Goal: Task Accomplishment & Management: Manage account settings

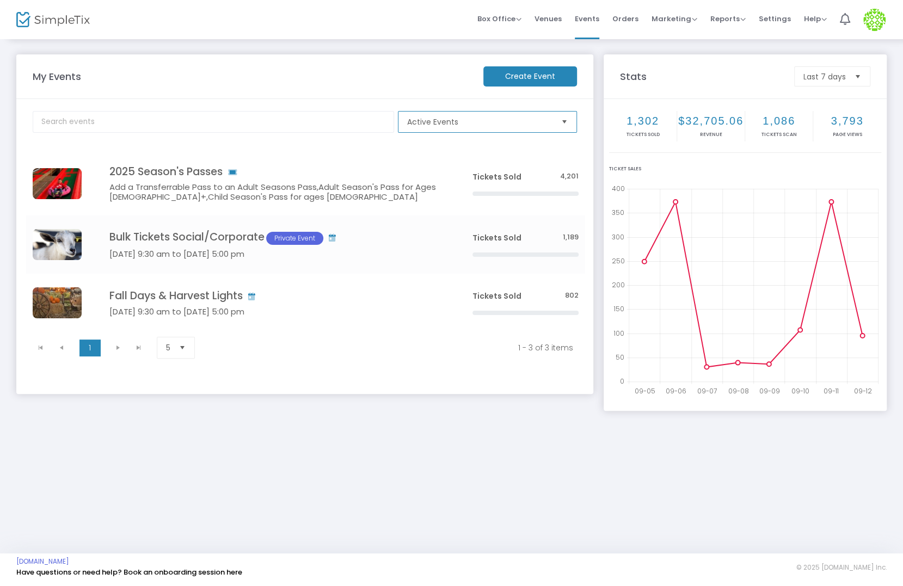
click at [455, 125] on span "Active Events" at bounding box center [479, 121] width 145 height 11
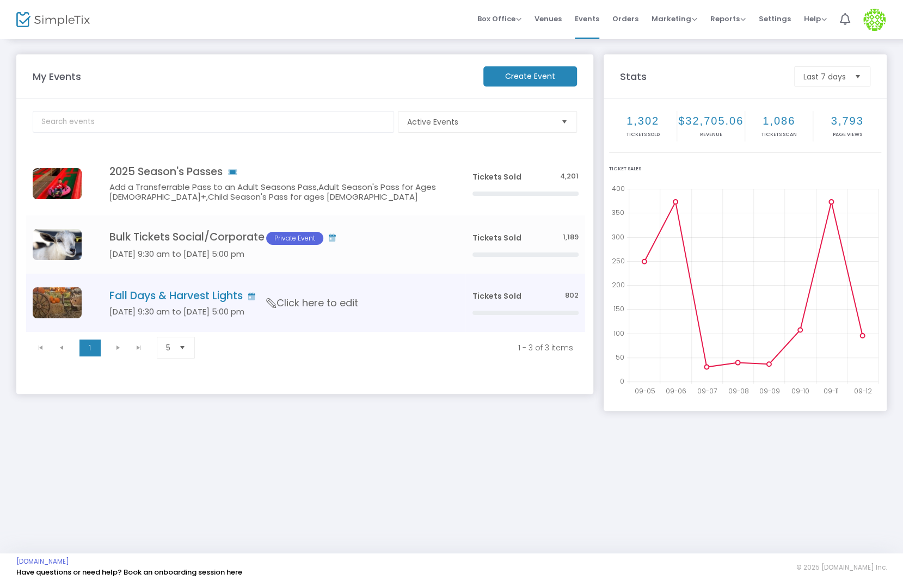
click at [139, 301] on h4 "Fall Days & Harvest Lights" at bounding box center [274, 295] width 330 height 13
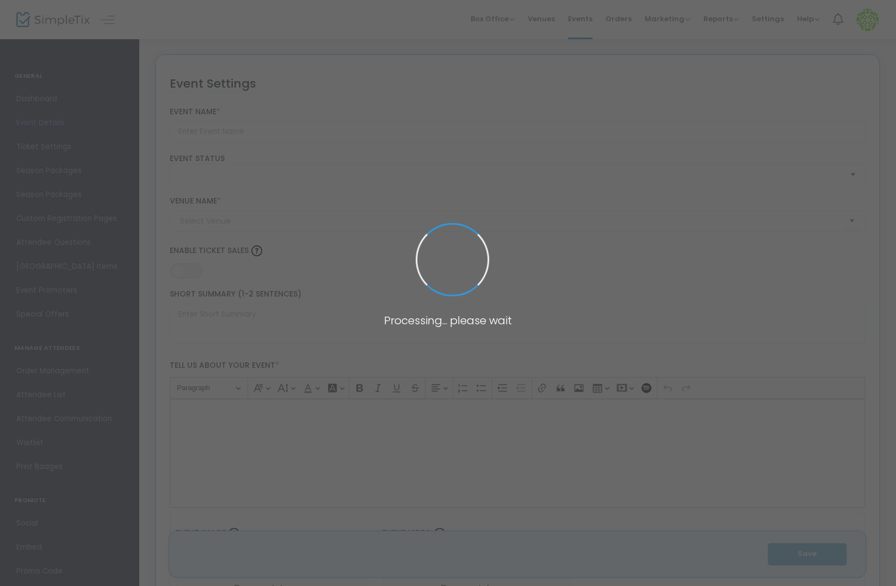
type input "Fall Days & Harvest Lights"
type textarea "[DATE] to [DATE]. $23.97+gst per person ages [DEMOGRAPHIC_DATA]+."
type input "5.000 %"
type input "Buy Tickets"
type code "EC4LLCDLVIAGT6MCA6WPPSN7"
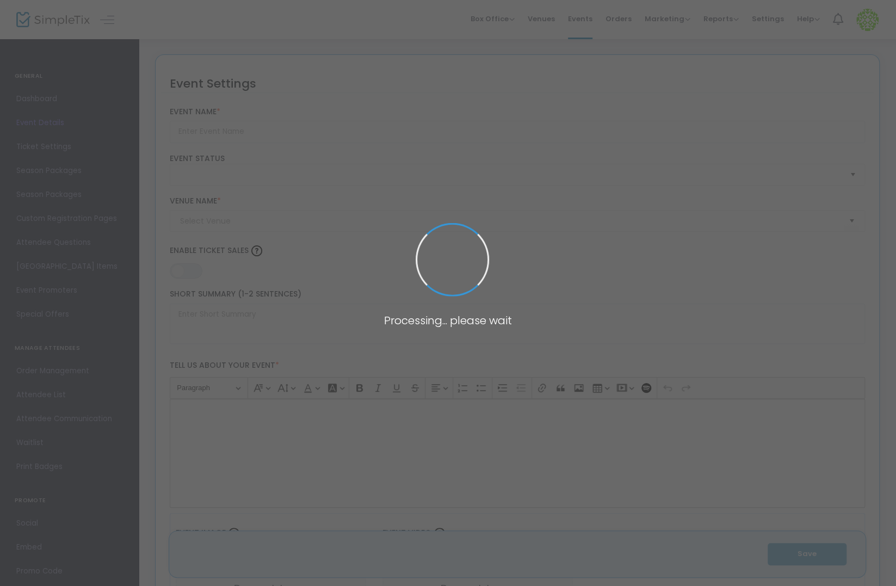
type input "GR2PNTBV55IJW2C6SVRER6J5"
type input "[GEOGRAPHIC_DATA]"
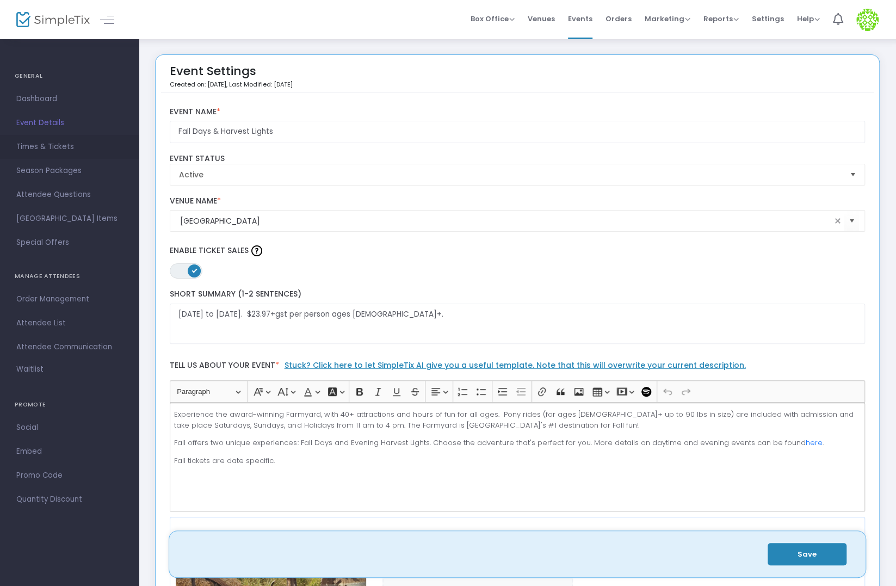
click at [70, 150] on span "Times & Tickets" at bounding box center [69, 147] width 106 height 14
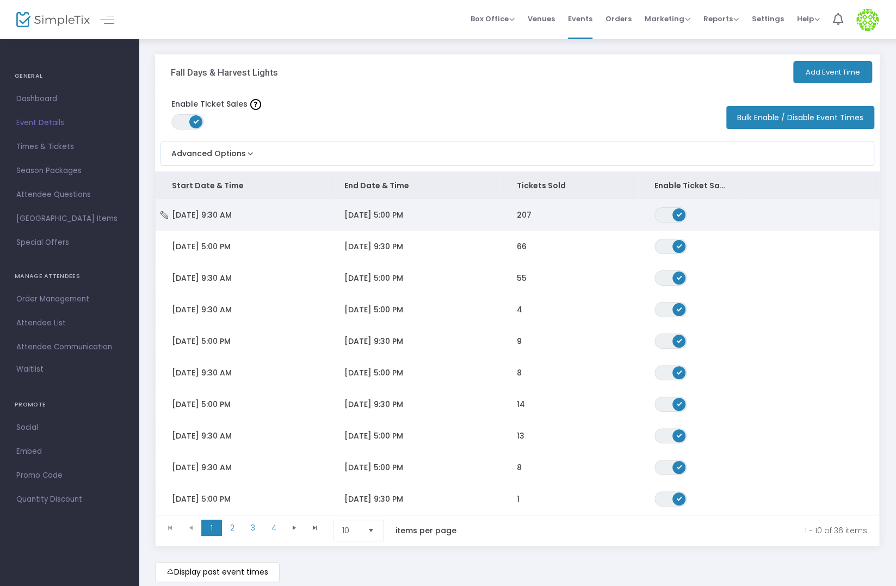
click at [298, 213] on td "[DATE] 9:30 AM" at bounding box center [242, 215] width 172 height 32
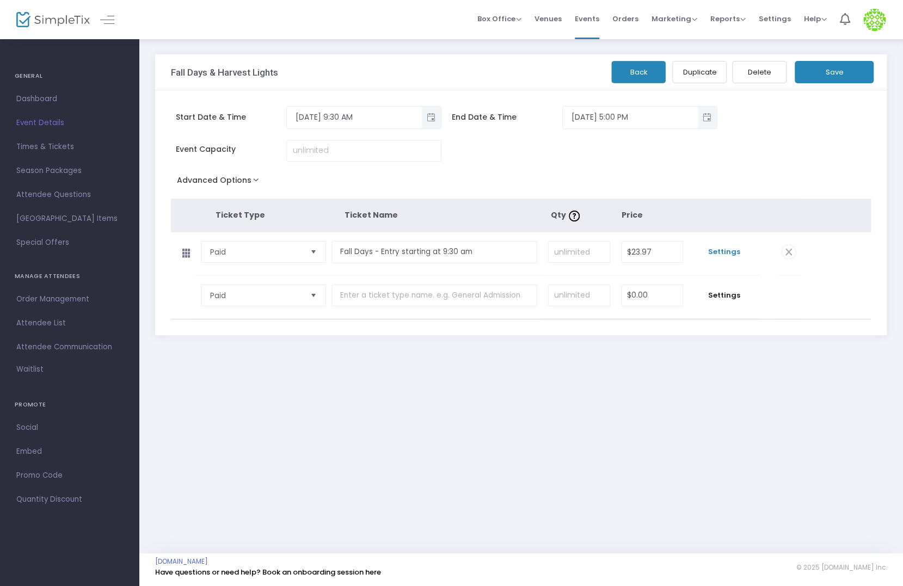
click at [732, 249] on span "Settings" at bounding box center [724, 251] width 60 height 11
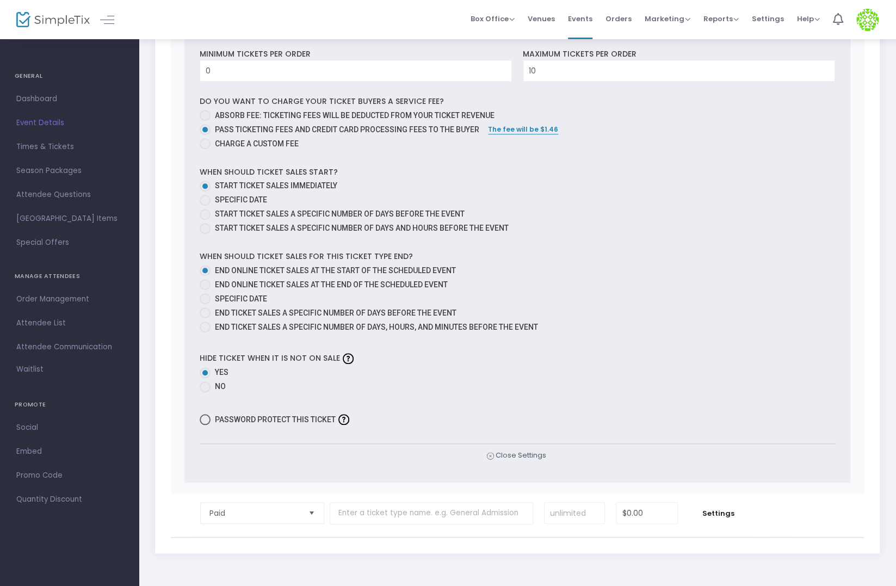
scroll to position [338, 0]
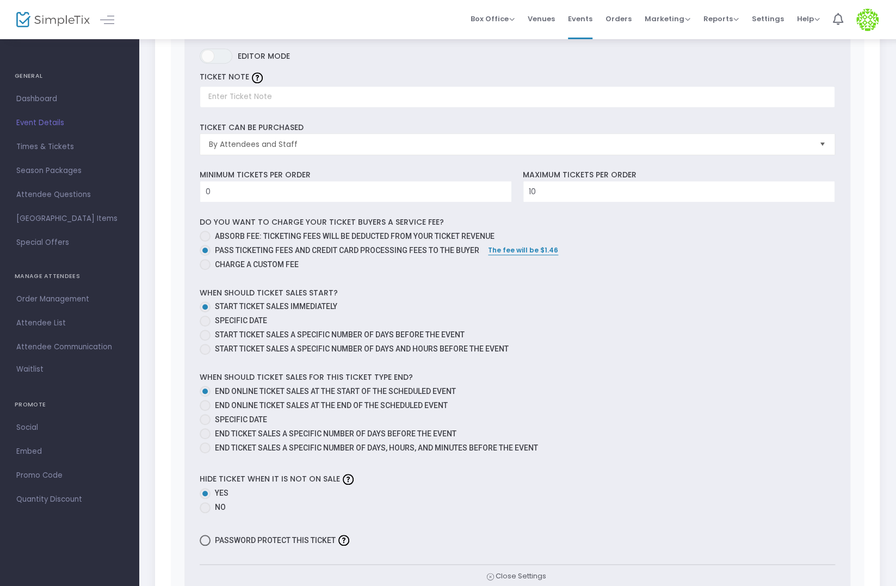
click at [307, 403] on span "End online ticket sales at the end of the scheduled event" at bounding box center [331, 405] width 233 height 9
click at [205, 411] on input "End online ticket sales at the end of the scheduled event" at bounding box center [205, 411] width 1 height 1
radio input "true"
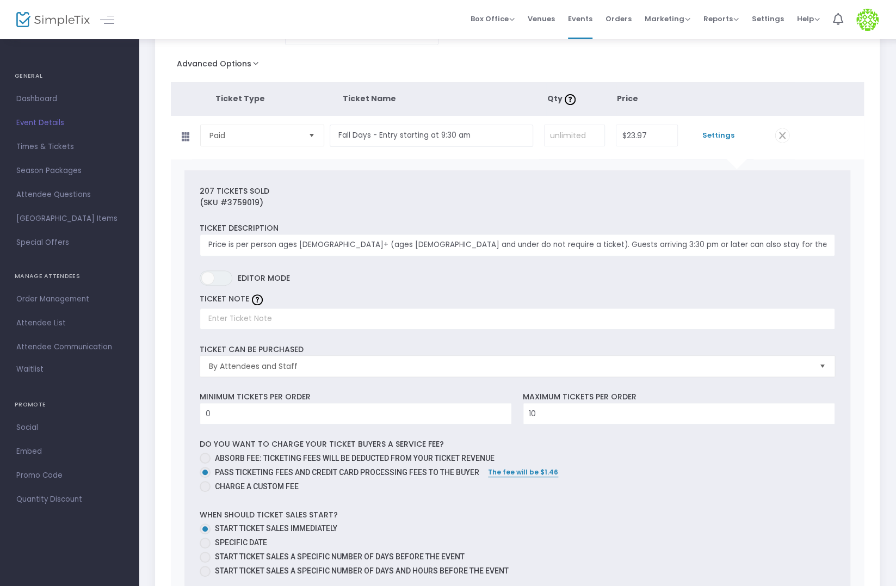
scroll to position [0, 0]
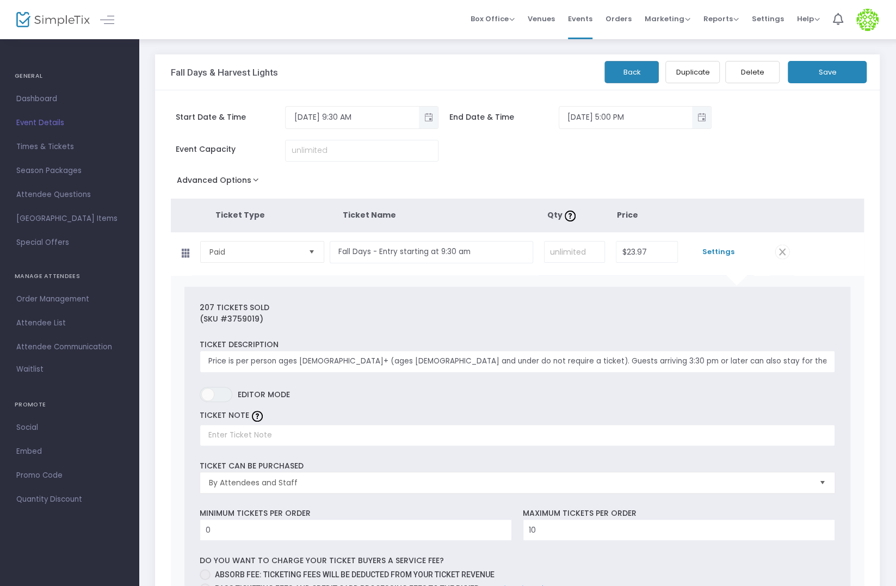
click at [836, 70] on button "Save" at bounding box center [827, 72] width 79 height 22
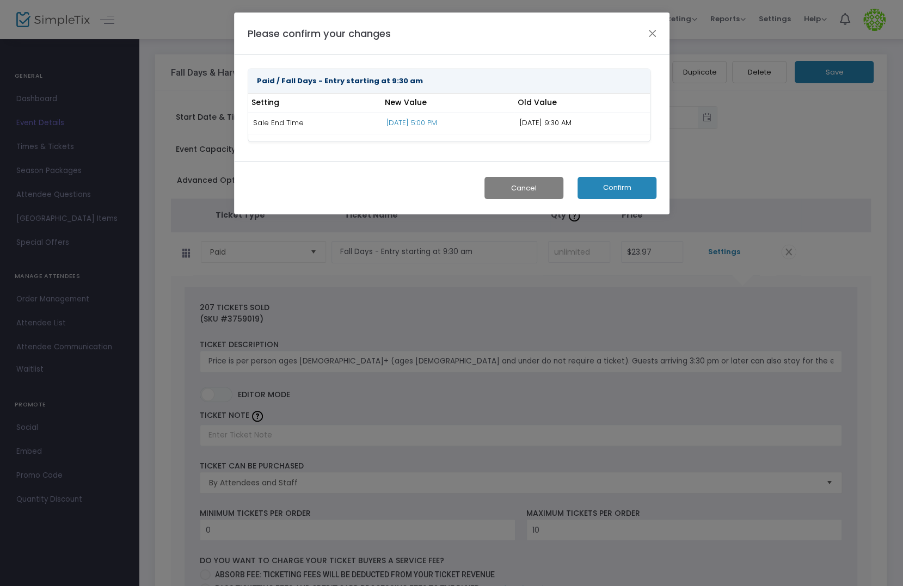
click at [628, 185] on button "Confirm" at bounding box center [616, 188] width 79 height 22
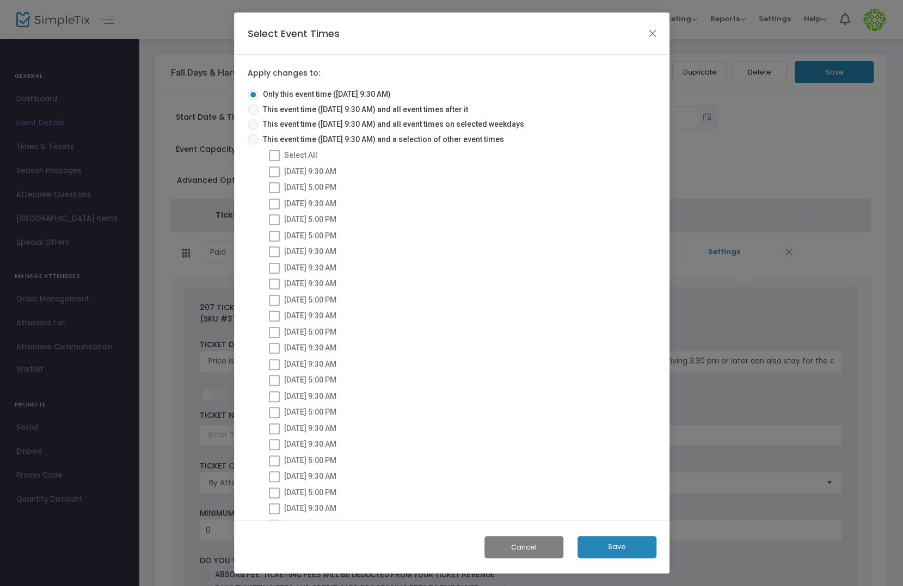
click at [345, 109] on span "This event time ([DATE] 9:30 AM) and all event times after it" at bounding box center [362, 109] width 209 height 11
click at [253, 115] on input "This event time ([DATE] 9:30 AM) and all event times after it" at bounding box center [252, 115] width 1 height 1
radio input "true"
click at [613, 542] on button "Save" at bounding box center [616, 547] width 79 height 22
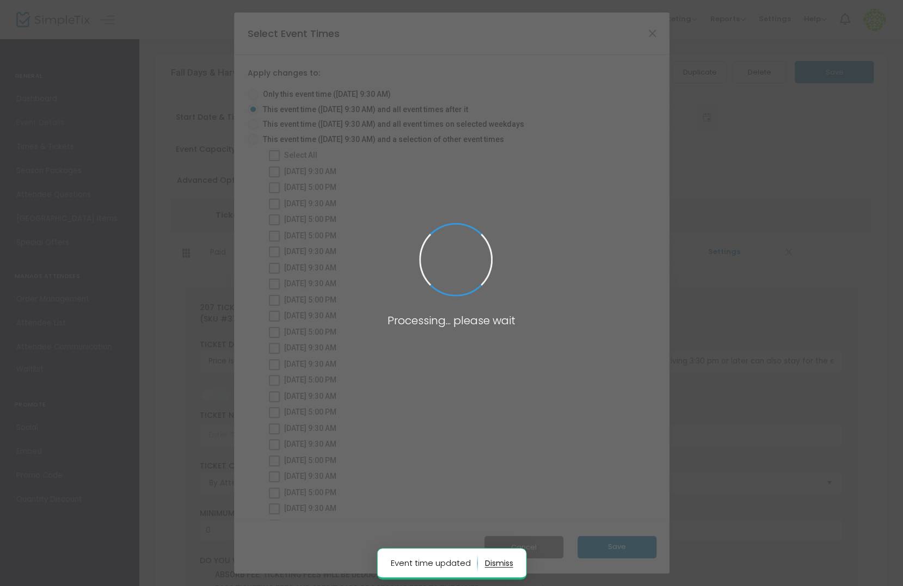
radio input "true"
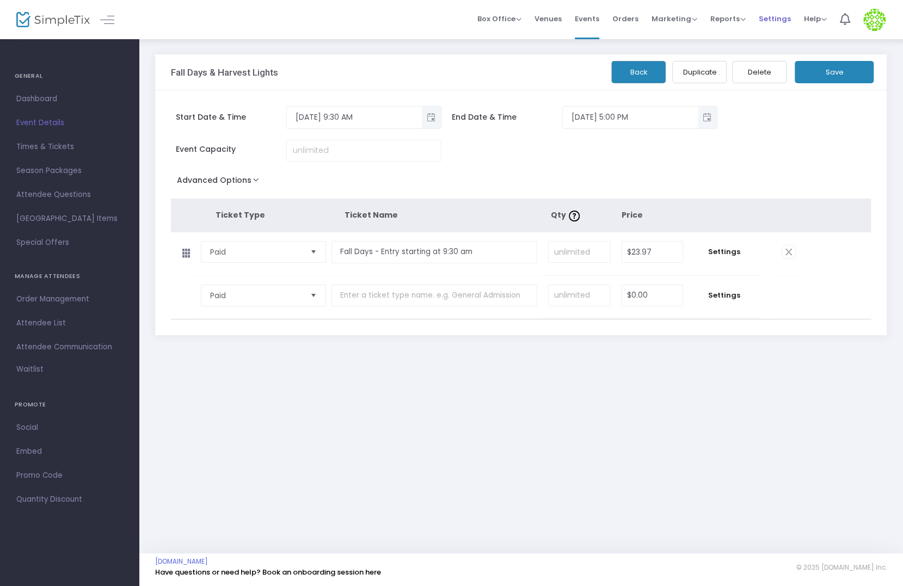
click at [762, 21] on span "Settings" at bounding box center [774, 19] width 32 height 28
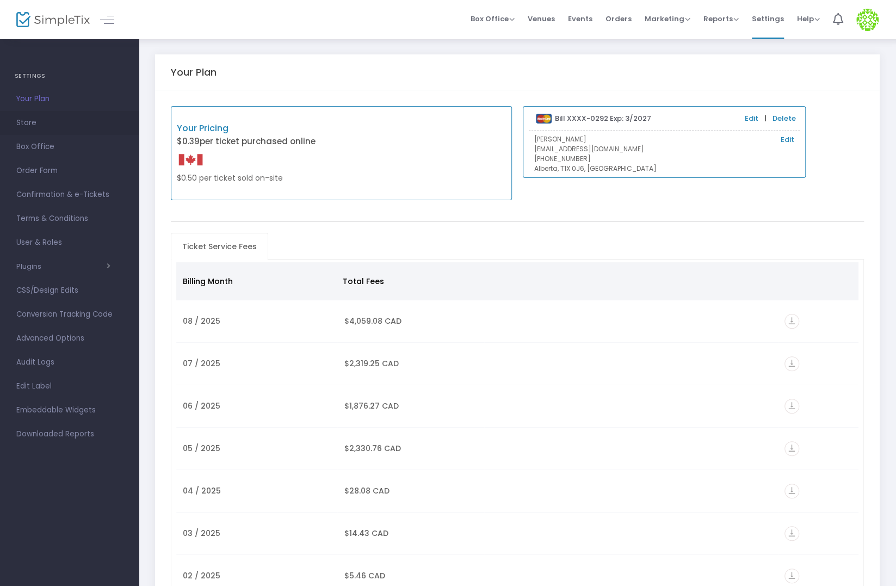
click at [33, 130] on link "Store" at bounding box center [69, 123] width 139 height 24
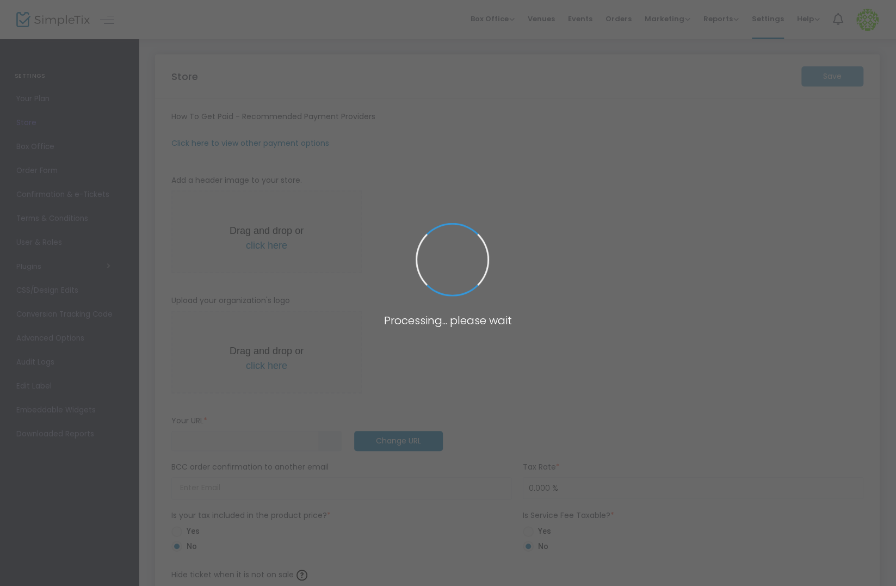
type input "[URL]"
type input "5.000 %"
radio input "true"
radio input "false"
radio input "true"
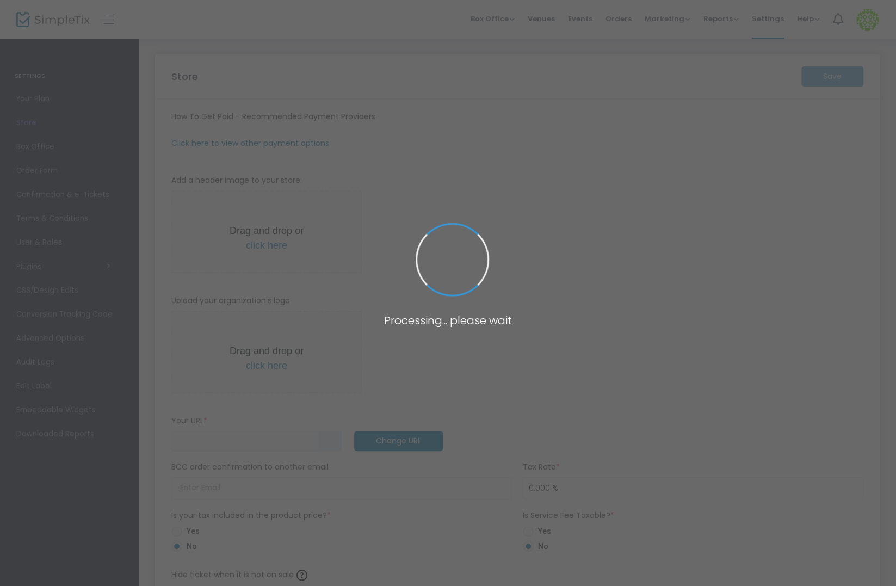
type input "[GEOGRAPHIC_DATA]"
type input "[PHONE_NUMBER]"
type input "[DOMAIN_NAME][URL]"
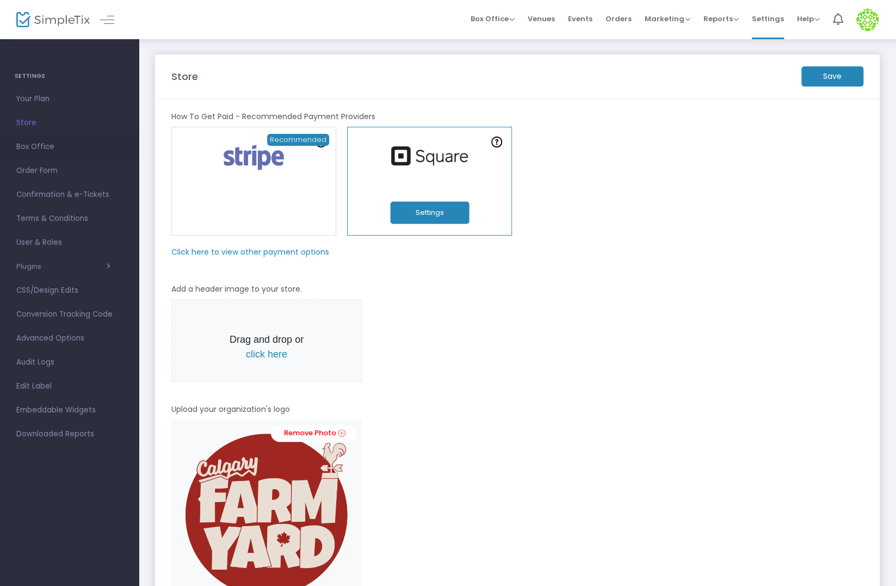
click at [40, 149] on span "Box Office" at bounding box center [69, 147] width 106 height 14
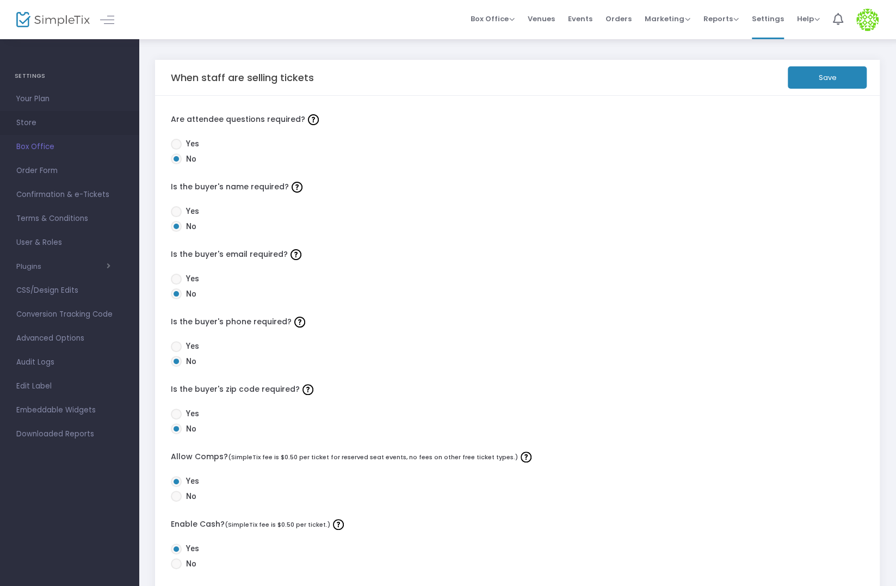
click at [29, 119] on span "Store" at bounding box center [69, 123] width 106 height 14
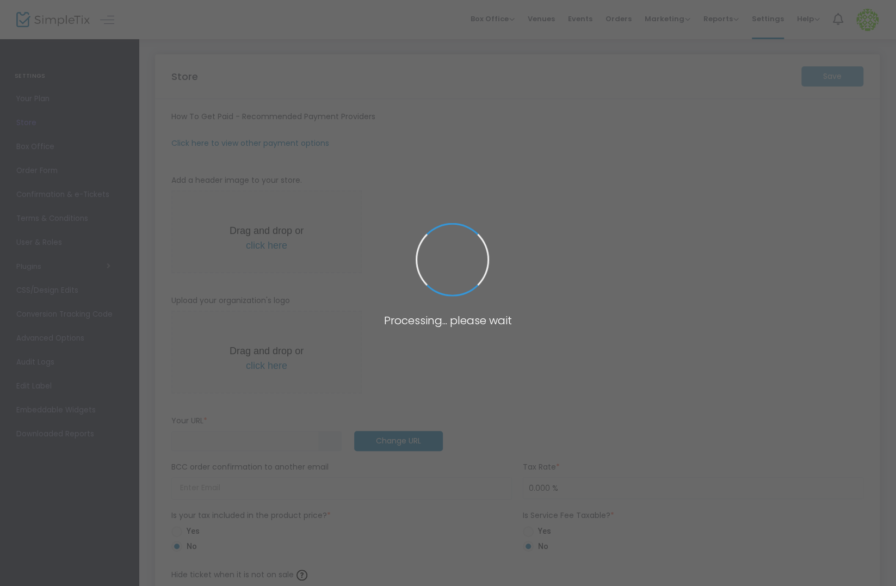
type input "[URL]"
type input "5.000 %"
radio input "true"
radio input "false"
radio input "true"
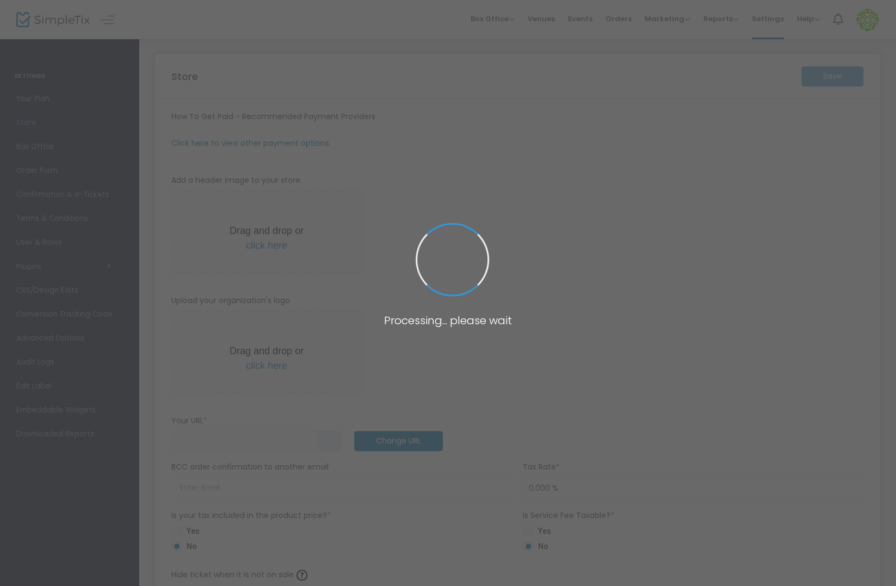
type input "[GEOGRAPHIC_DATA]"
type input "[PHONE_NUMBER]"
type input "[DOMAIN_NAME][URL]"
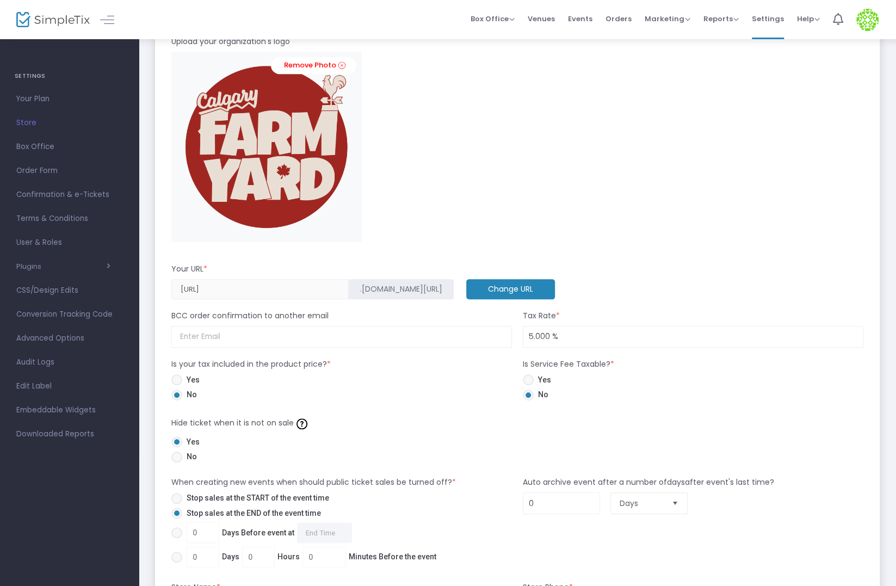
scroll to position [339, 0]
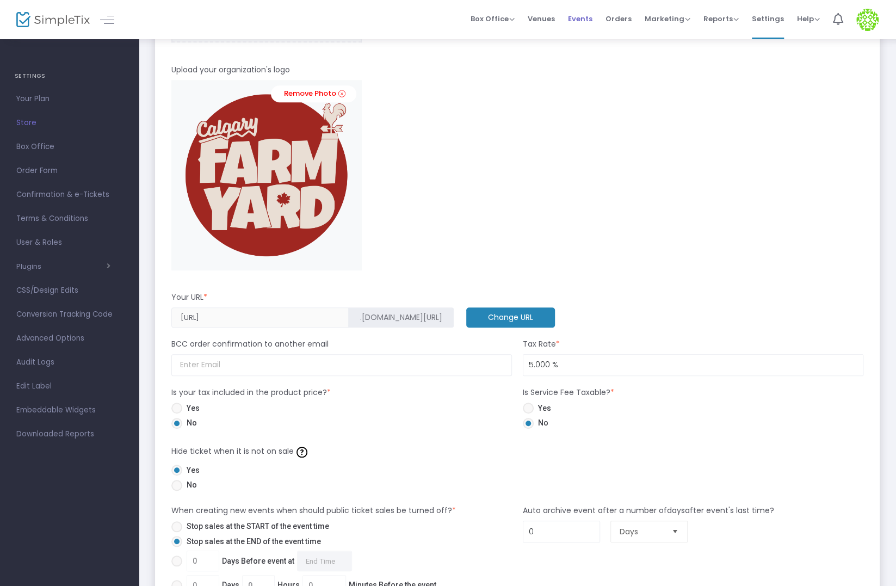
click at [576, 18] on span "Events" at bounding box center [580, 19] width 24 height 28
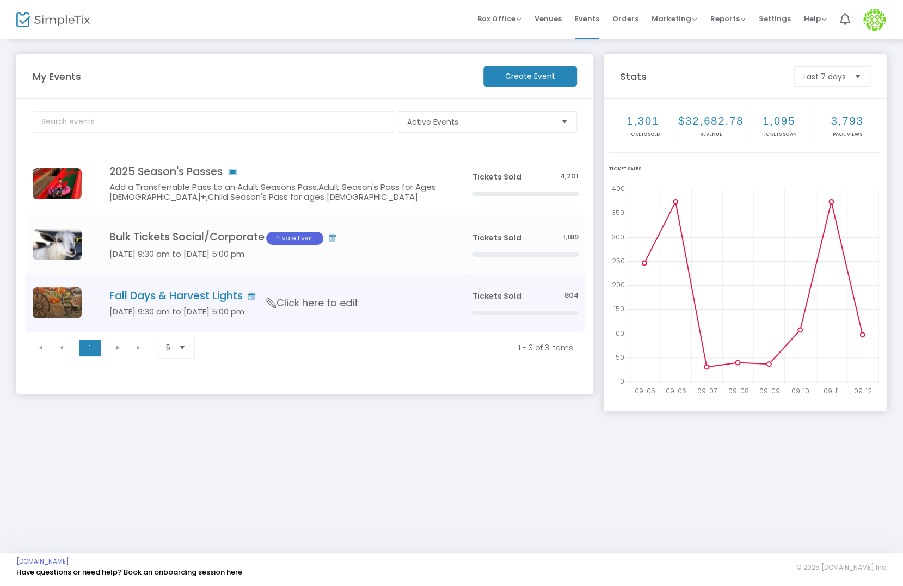
click at [146, 298] on h4 "Fall Days & Harvest Lights" at bounding box center [274, 295] width 330 height 13
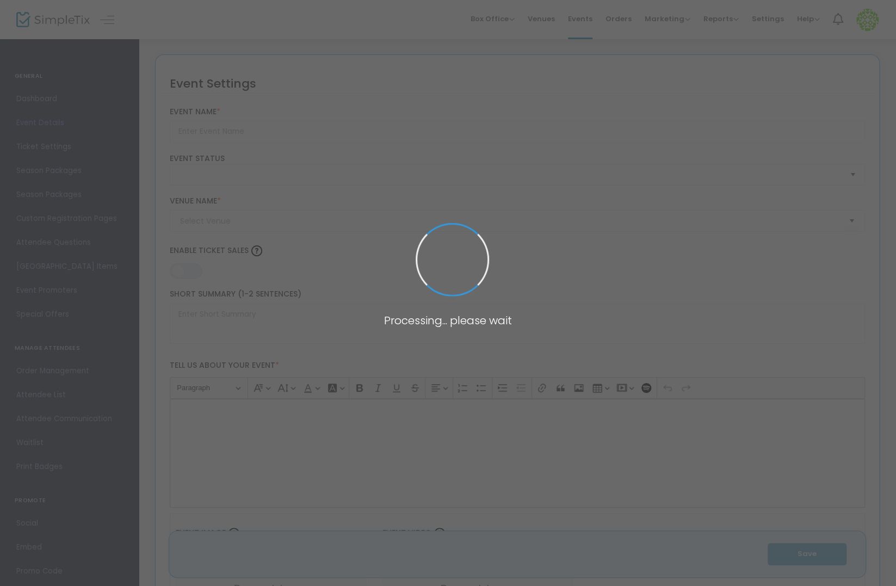
type input "Fall Days & Harvest Lights"
type textarea "[DATE] to [DATE]. $23.97+gst per person ages [DEMOGRAPHIC_DATA]+."
type input "5.000 %"
type input "Buy Tickets"
type code "EC4LLCDLVIAGT6MCA6WPPSN7"
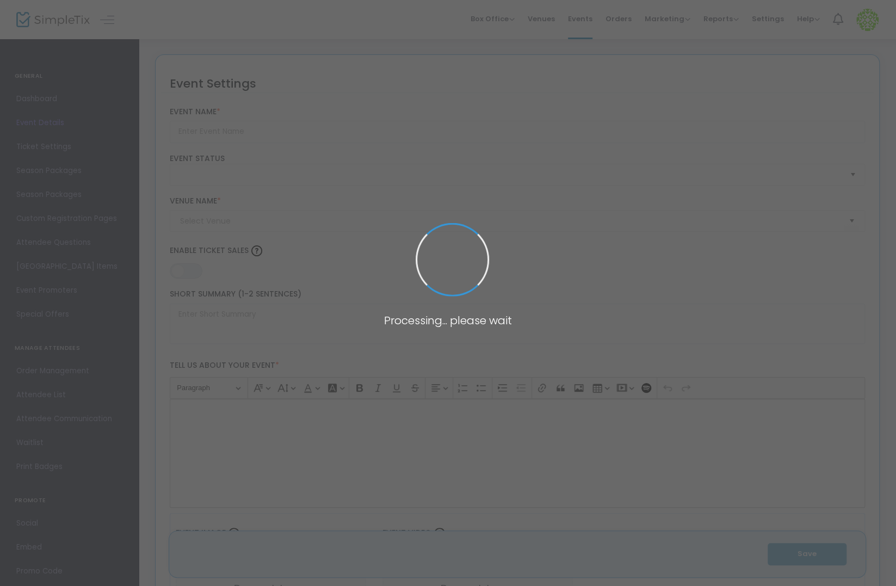
type input "GR2PNTBV55IJW2C6SVRER6J5"
type input "[GEOGRAPHIC_DATA]"
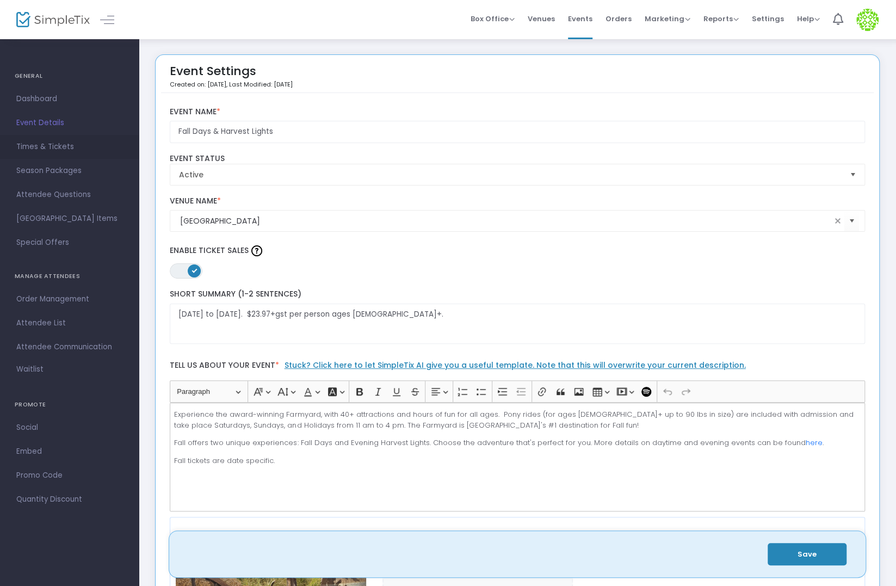
click at [58, 144] on span "Times & Tickets" at bounding box center [69, 147] width 106 height 14
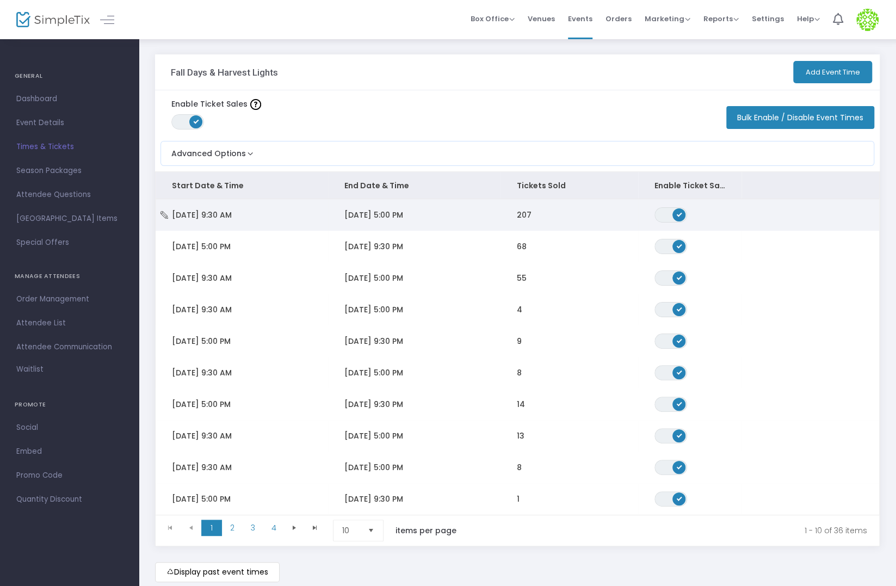
click at [509, 209] on td "207" at bounding box center [569, 215] width 138 height 32
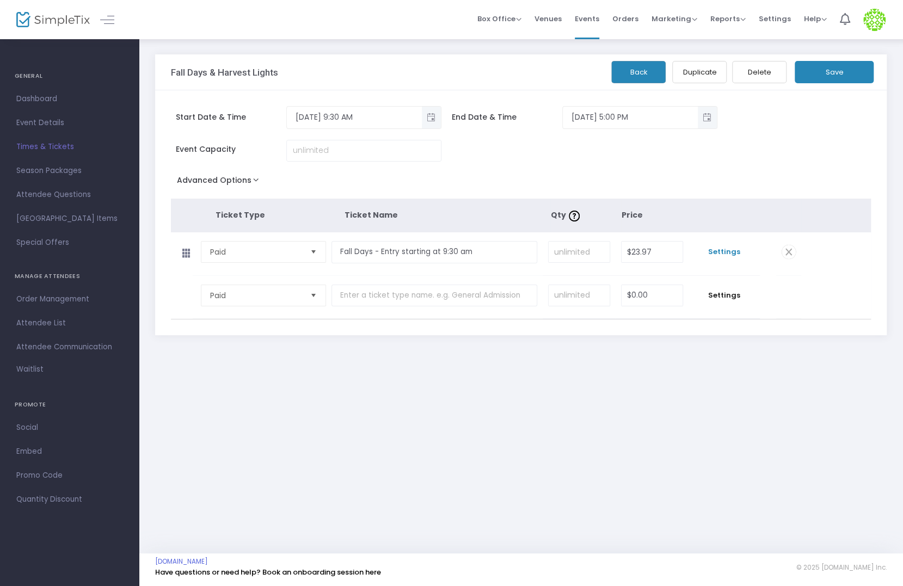
click at [732, 250] on span "Settings" at bounding box center [724, 251] width 60 height 11
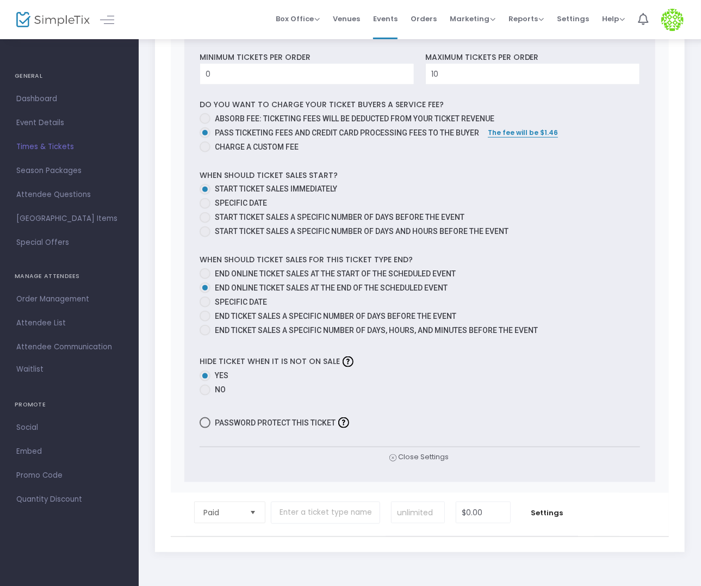
scroll to position [505, 0]
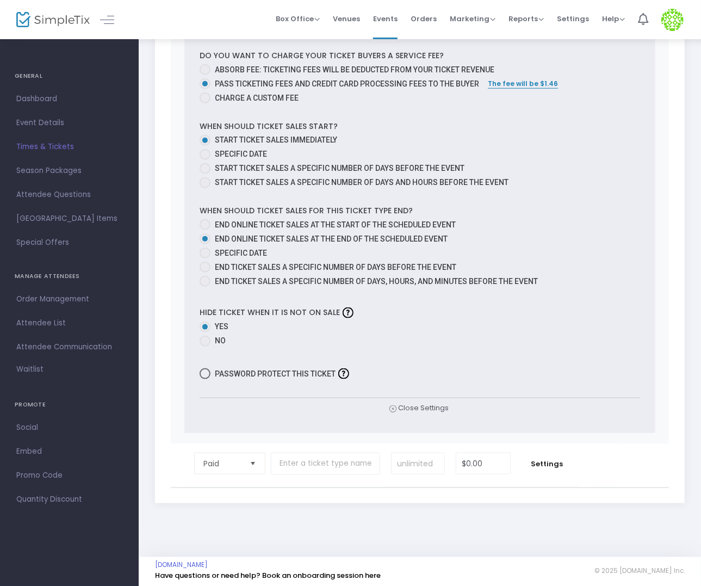
click at [50, 145] on span "Times & Tickets" at bounding box center [69, 147] width 106 height 14
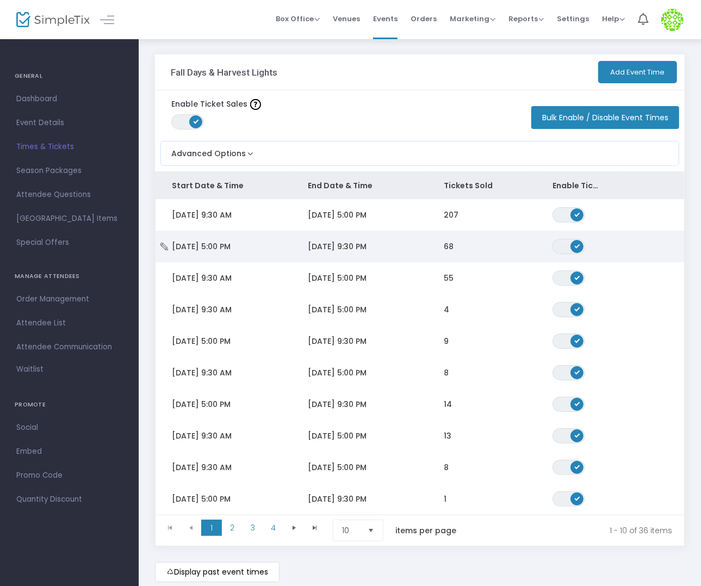
click at [311, 242] on span "[DATE] 9:30 PM" at bounding box center [337, 246] width 59 height 11
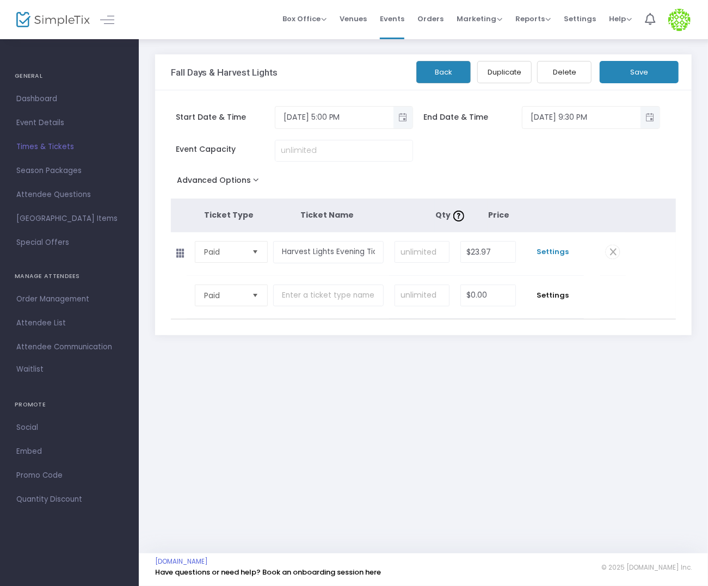
click at [547, 248] on span "Settings" at bounding box center [553, 251] width 52 height 11
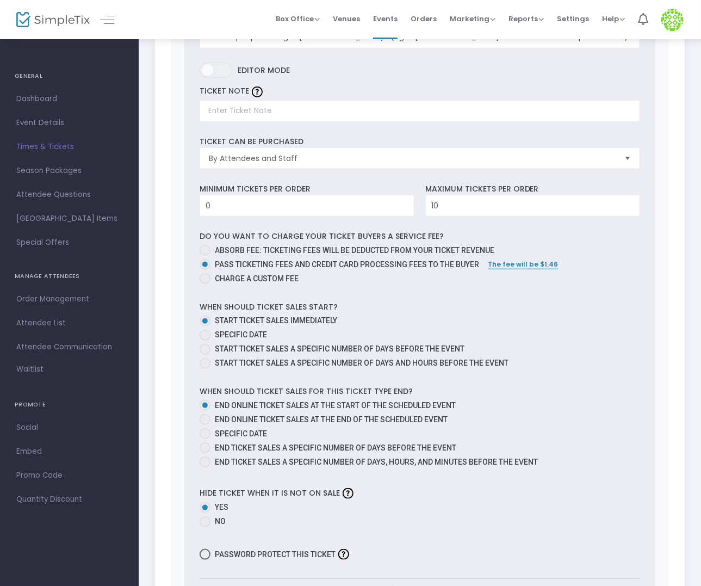
scroll to position [348, 0]
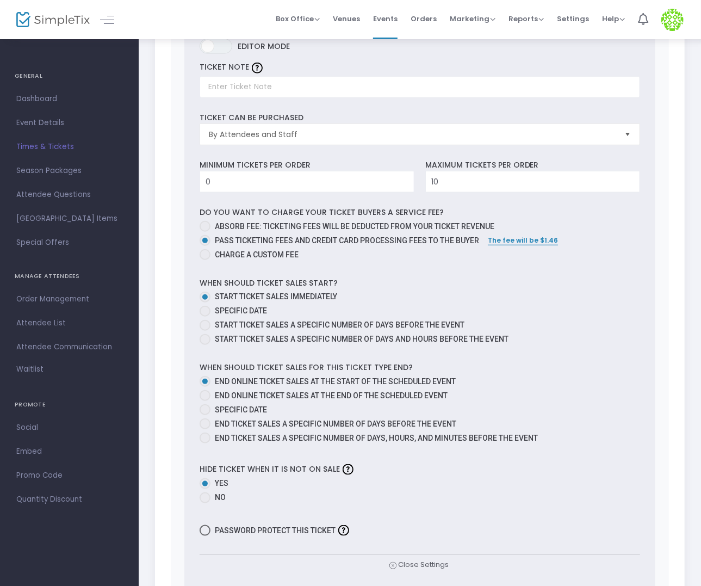
click at [291, 391] on span "End online ticket sales at the end of the scheduled event" at bounding box center [331, 395] width 233 height 9
click at [205, 401] on input "End online ticket sales at the end of the scheduled event" at bounding box center [205, 401] width 1 height 1
radio input "true"
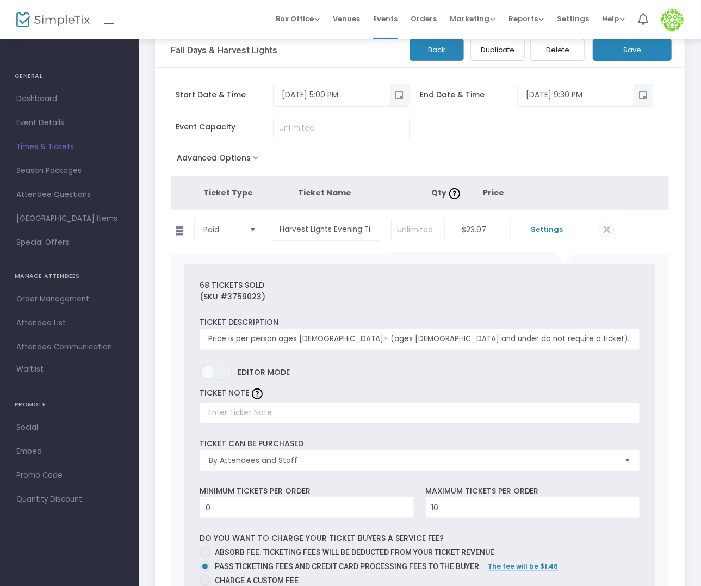
scroll to position [0, 0]
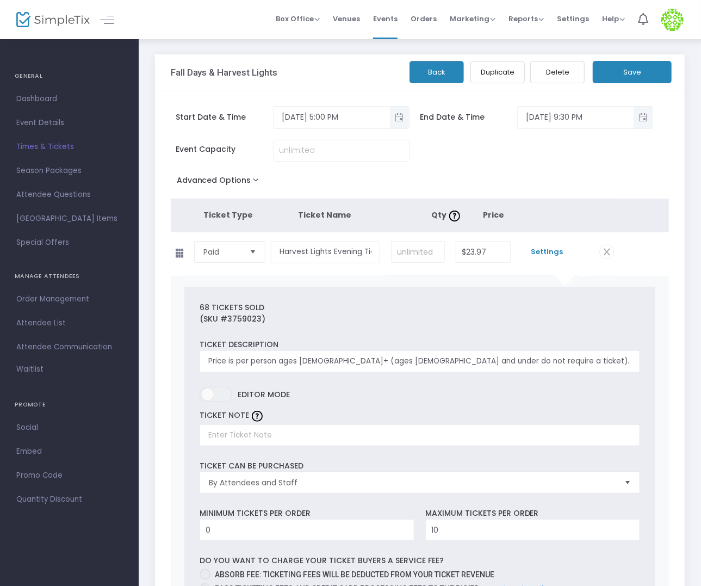
click at [627, 76] on button "Save" at bounding box center [632, 72] width 79 height 22
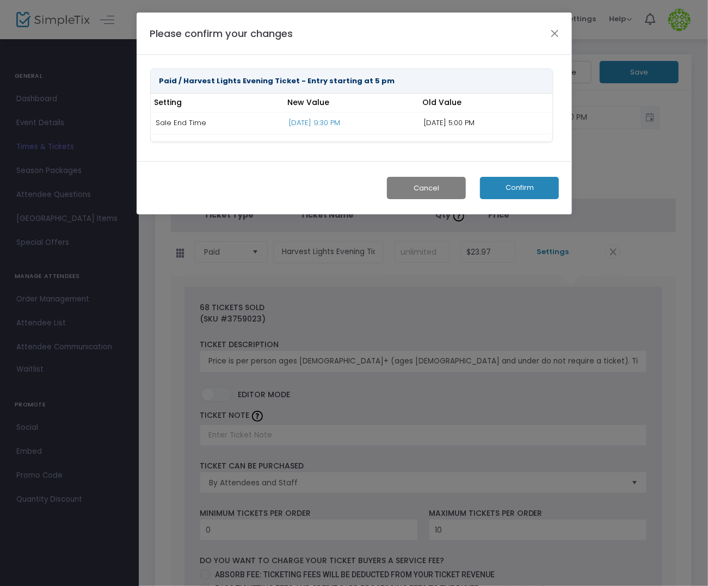
click at [515, 190] on button "Confirm" at bounding box center [519, 188] width 79 height 22
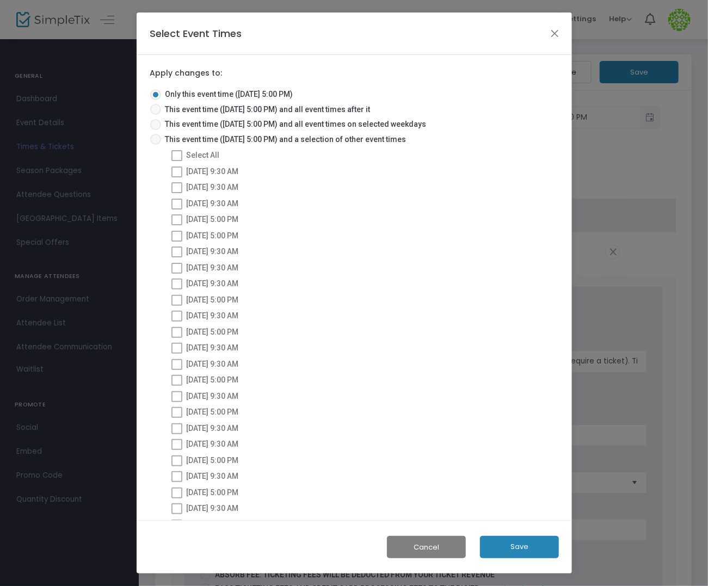
click at [225, 112] on span "This event time ([DATE] 5:00 PM) and all event times after it" at bounding box center [265, 109] width 209 height 11
click at [156, 115] on input "This event time ([DATE] 5:00 PM) and all event times after it" at bounding box center [155, 115] width 1 height 1
radio input "true"
click at [515, 543] on button "Save" at bounding box center [519, 547] width 79 height 22
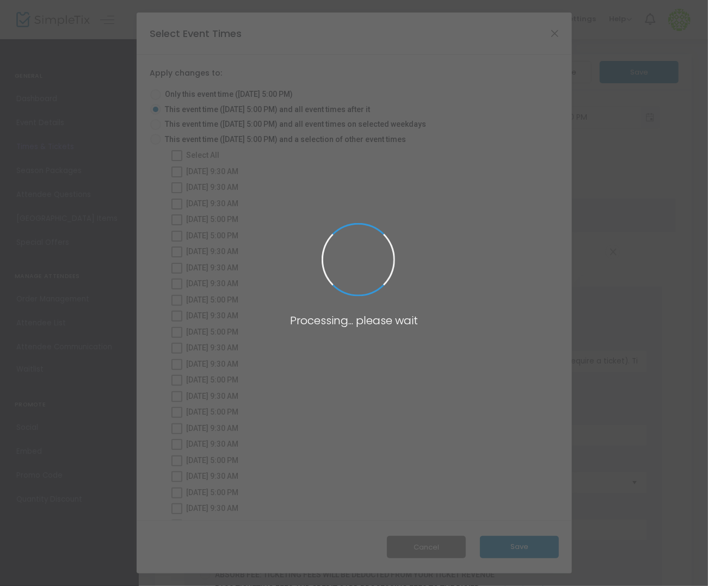
radio input "true"
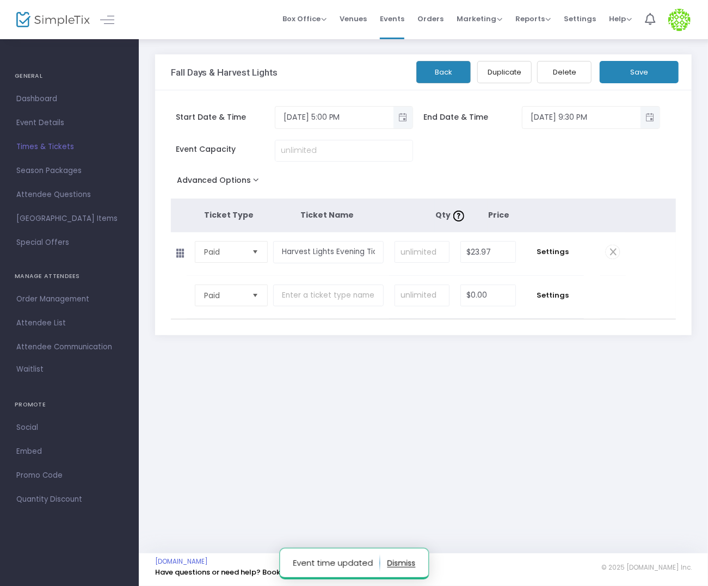
click at [451, 77] on button "Back" at bounding box center [443, 72] width 54 height 22
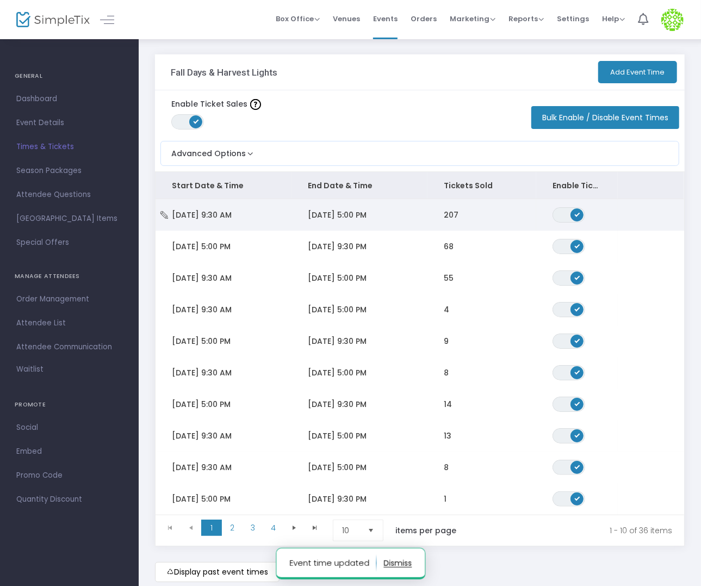
click at [360, 212] on span "[DATE] 5:00 PM" at bounding box center [337, 214] width 59 height 11
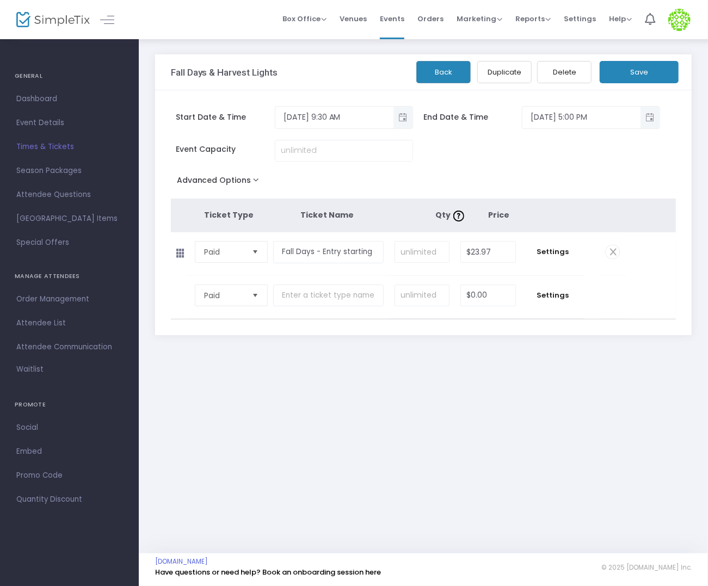
click at [456, 79] on button "Back" at bounding box center [443, 72] width 54 height 22
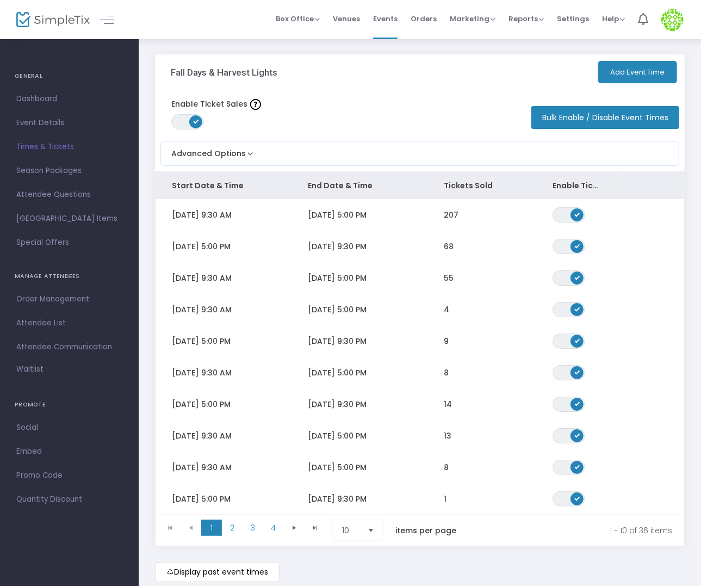
click at [339, 247] on span "[DATE] 9:30 PM" at bounding box center [337, 246] width 59 height 11
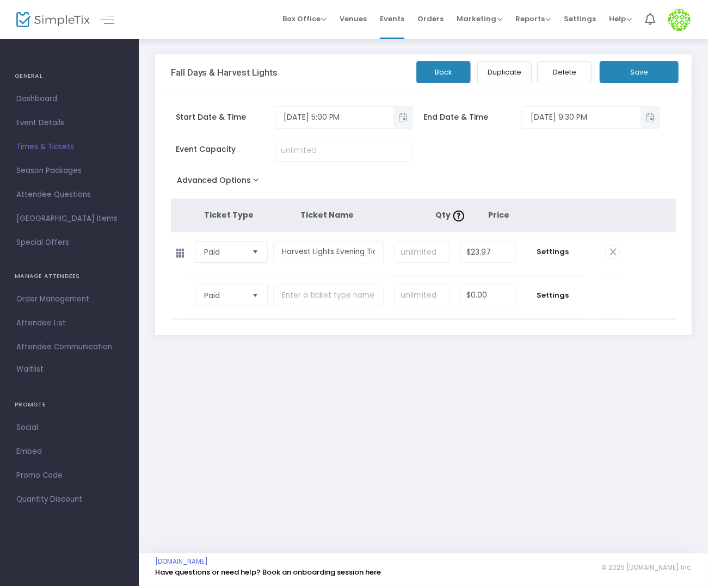
click at [445, 72] on button "Back" at bounding box center [443, 72] width 54 height 22
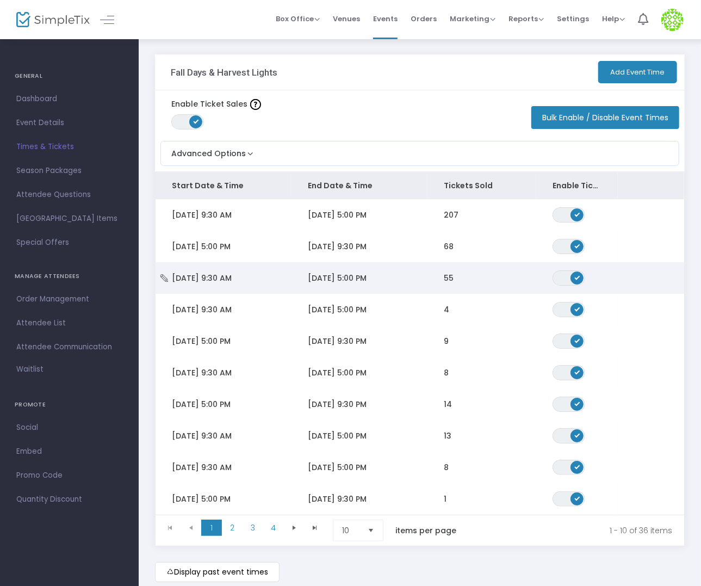
click at [359, 278] on span "[DATE] 5:00 PM" at bounding box center [337, 278] width 59 height 11
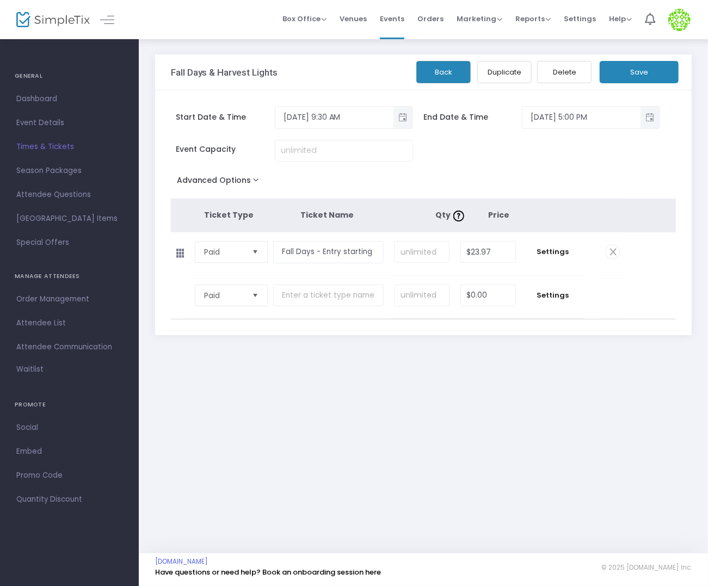
click at [449, 76] on button "Back" at bounding box center [443, 72] width 54 height 22
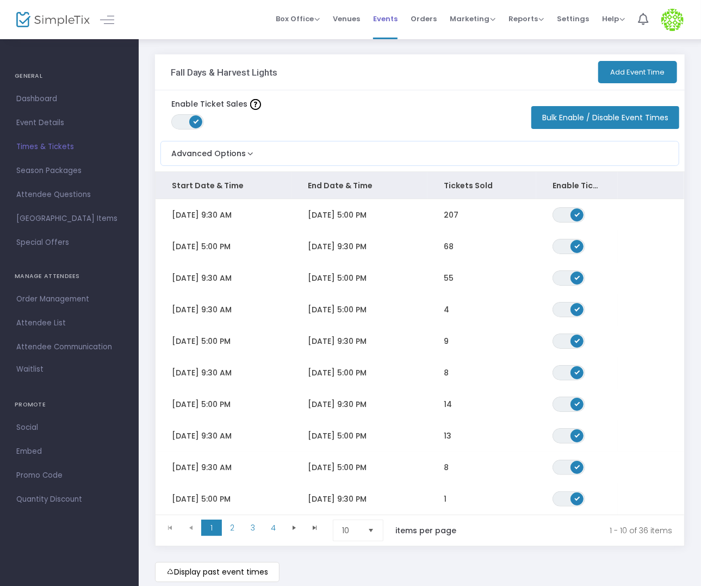
click at [398, 22] on span "Events" at bounding box center [385, 19] width 24 height 28
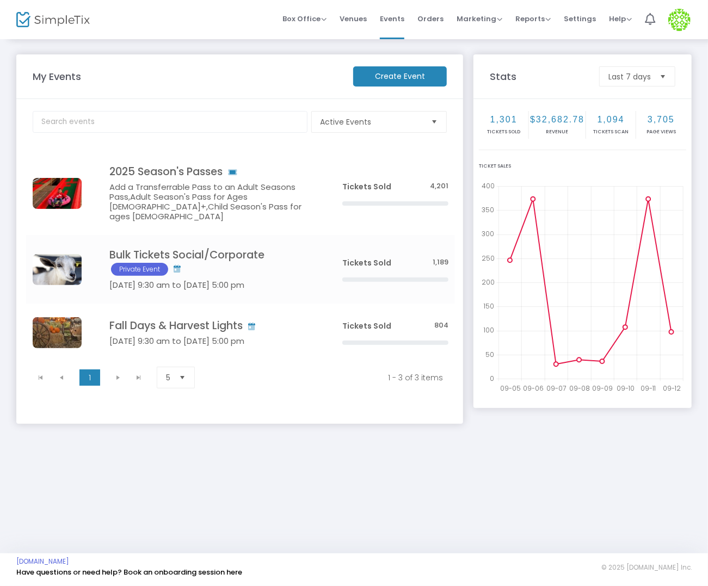
click at [200, 319] on h4 "Fall Days & Harvest Lights" at bounding box center [209, 325] width 200 height 13
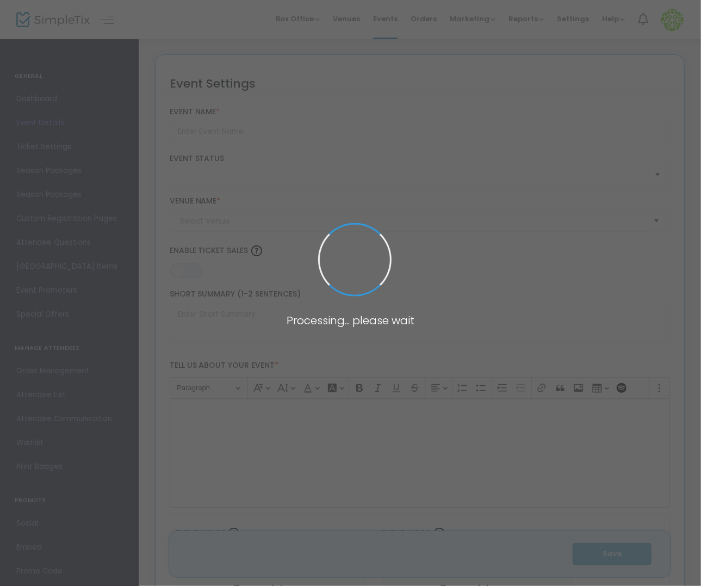
type input "Fall Days & Harvest Lights"
type textarea "[DATE] to [DATE]. $23.97+gst per person ages [DEMOGRAPHIC_DATA]+."
type input "5.000 %"
type input "Buy Tickets"
type code "EC4LLCDLVIAGT6MCA6WPPSN7"
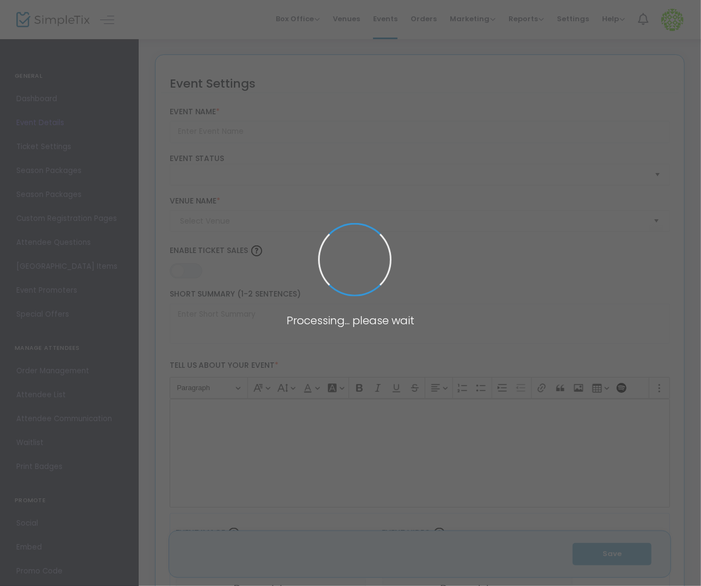
type input "GR2PNTBV55IJW2C6SVRER6J5"
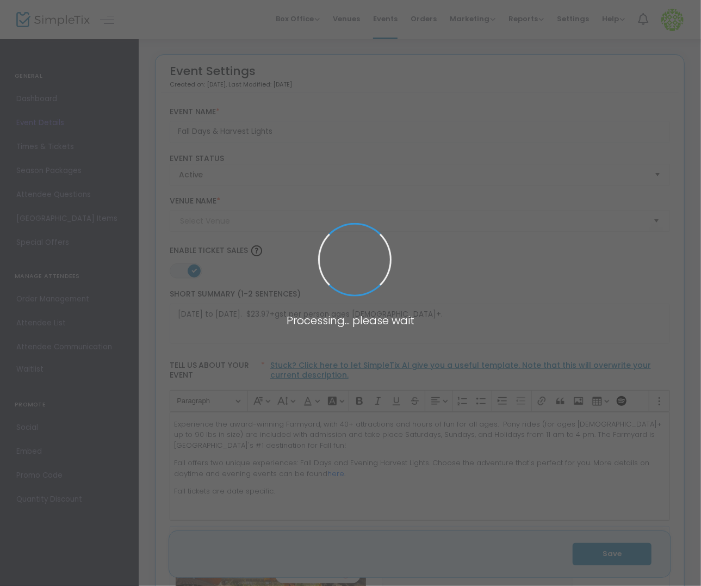
type input "[GEOGRAPHIC_DATA]"
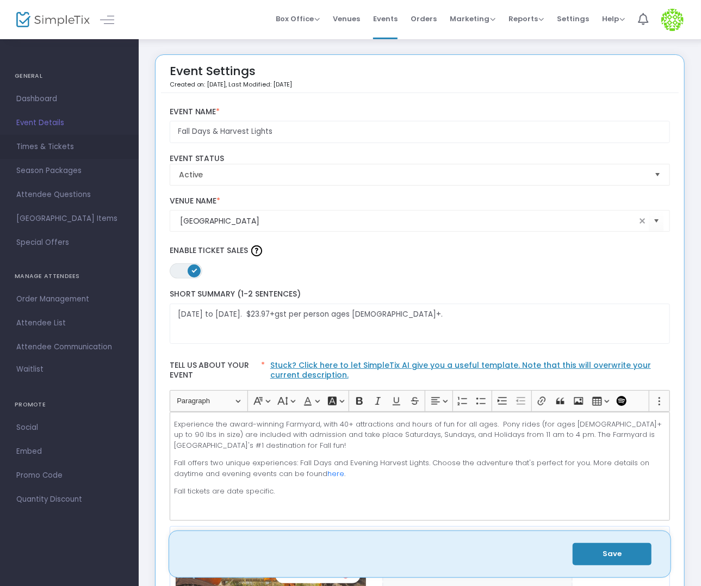
click at [41, 144] on span "Times & Tickets" at bounding box center [69, 147] width 106 height 14
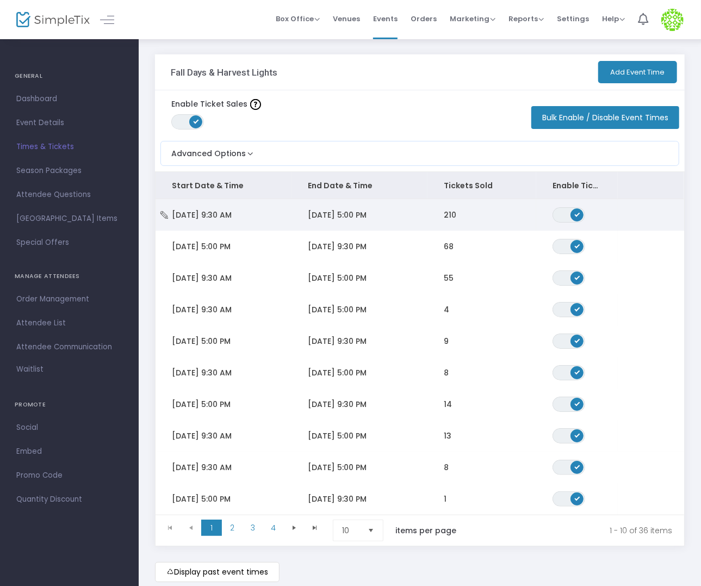
click at [367, 212] on span "[DATE] 5:00 PM" at bounding box center [337, 214] width 59 height 11
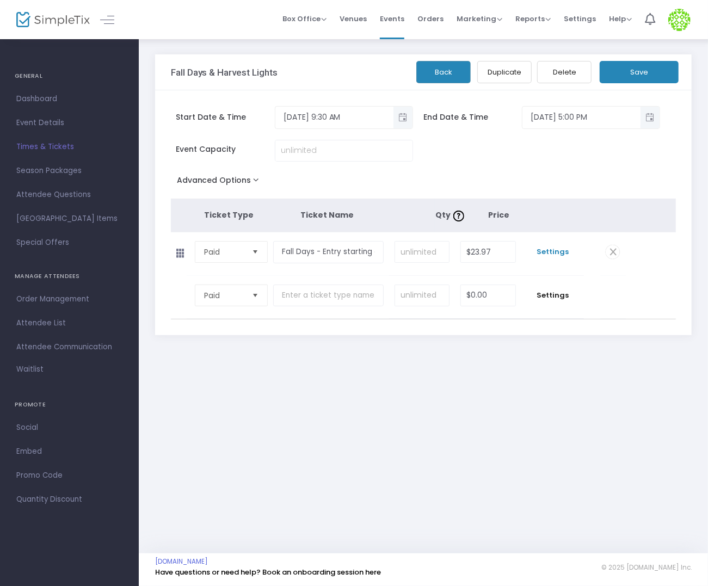
click at [551, 250] on span "Settings" at bounding box center [553, 251] width 52 height 11
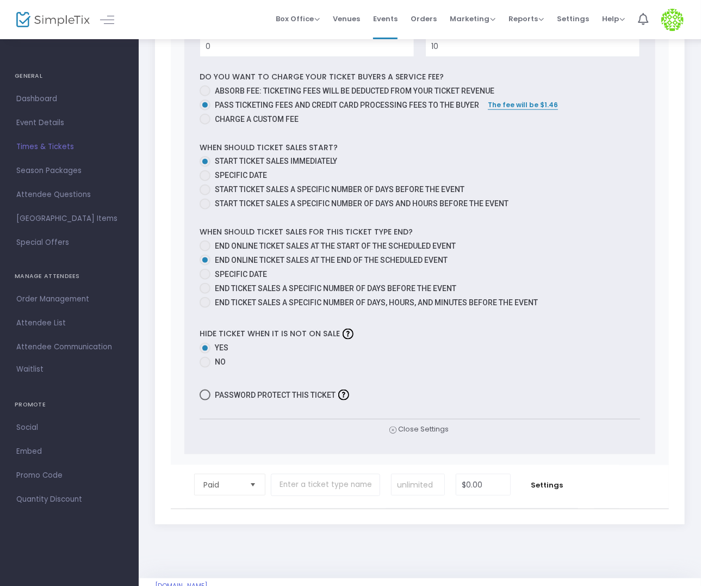
scroll to position [505, 0]
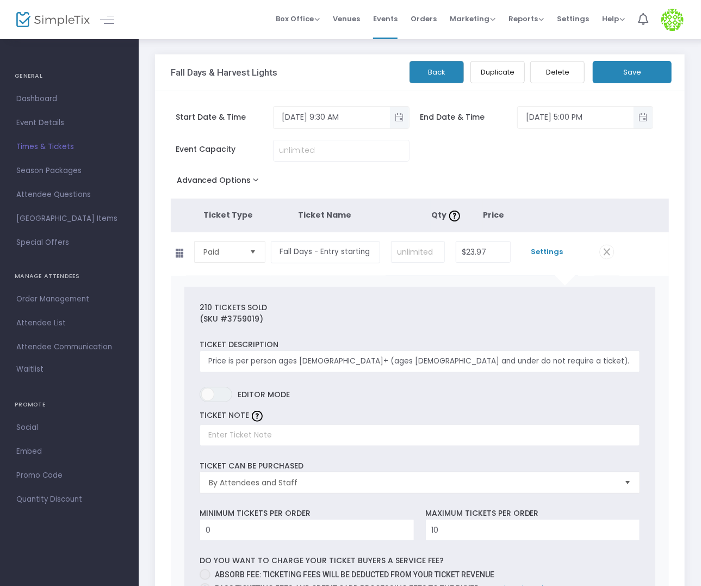
click at [457, 74] on button "Back" at bounding box center [437, 72] width 54 height 22
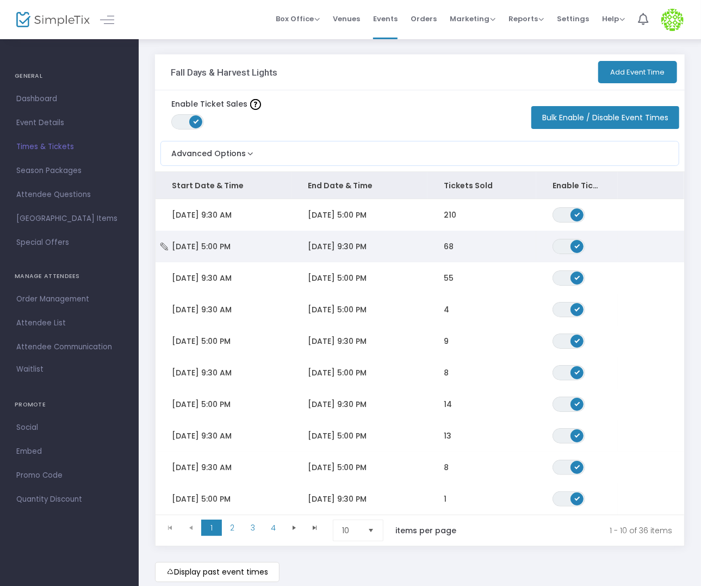
click at [407, 248] on td "[DATE] 9:30 PM" at bounding box center [360, 247] width 136 height 32
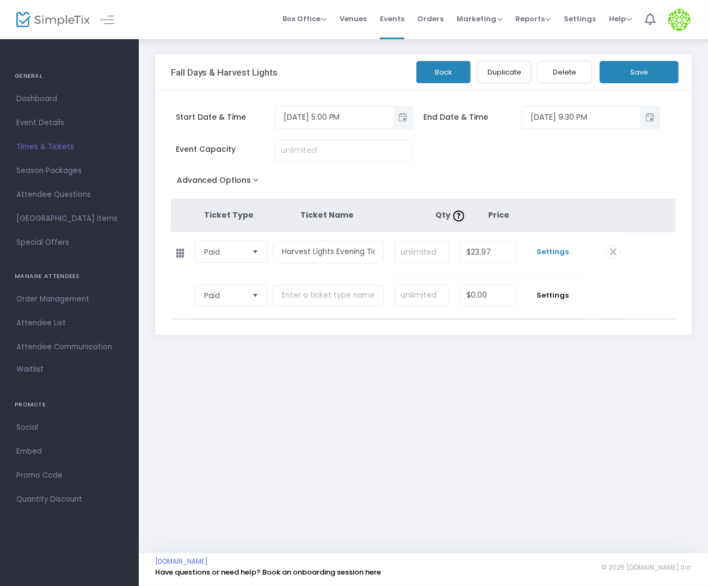
click at [549, 251] on span "Settings" at bounding box center [553, 251] width 52 height 11
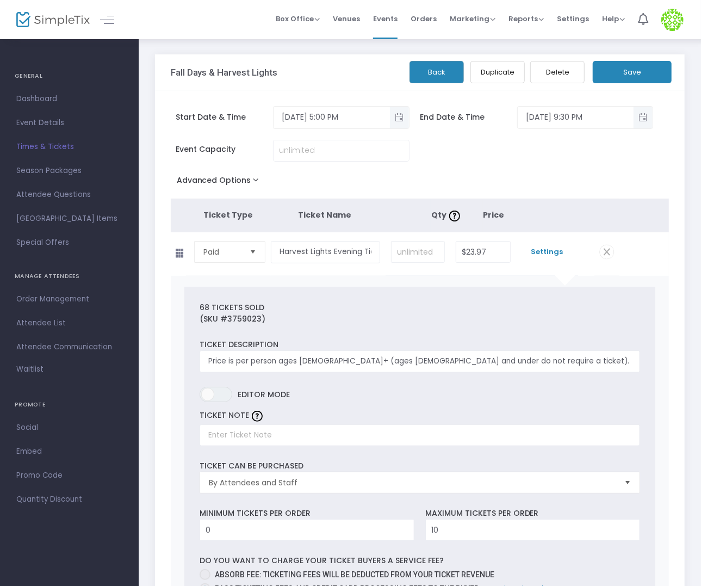
click at [443, 81] on button "Back" at bounding box center [437, 72] width 54 height 22
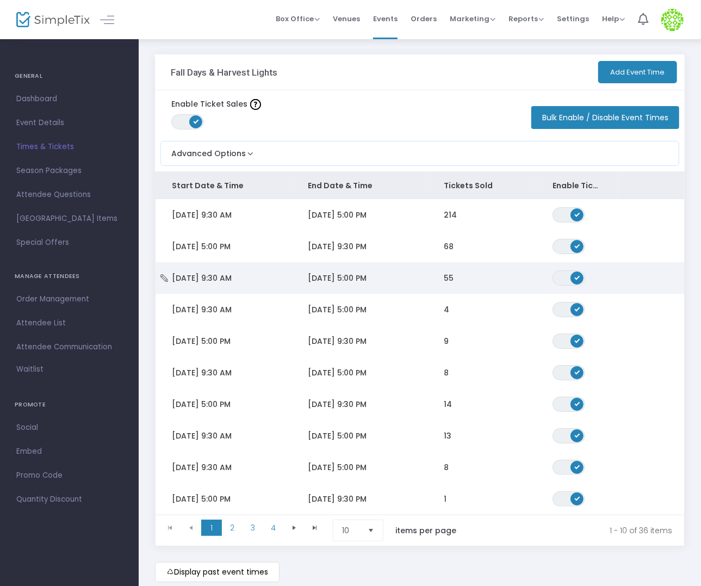
click at [442, 281] on td "55" at bounding box center [482, 278] width 109 height 32
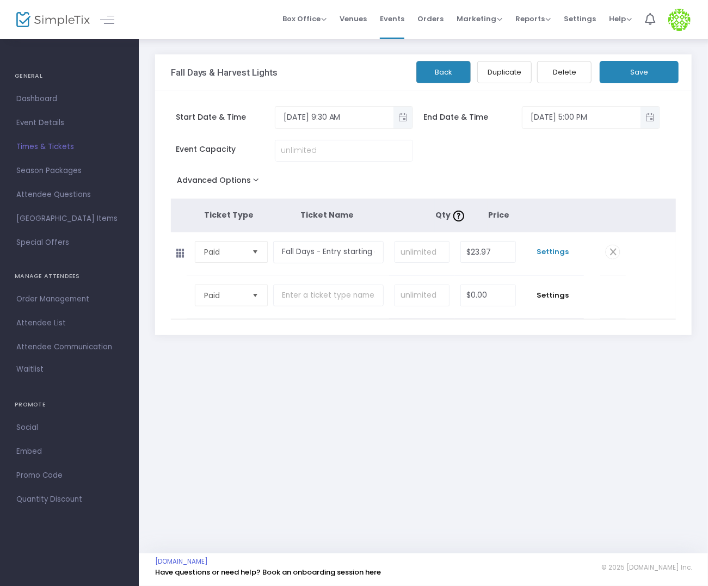
click at [555, 252] on span "Settings" at bounding box center [553, 251] width 52 height 11
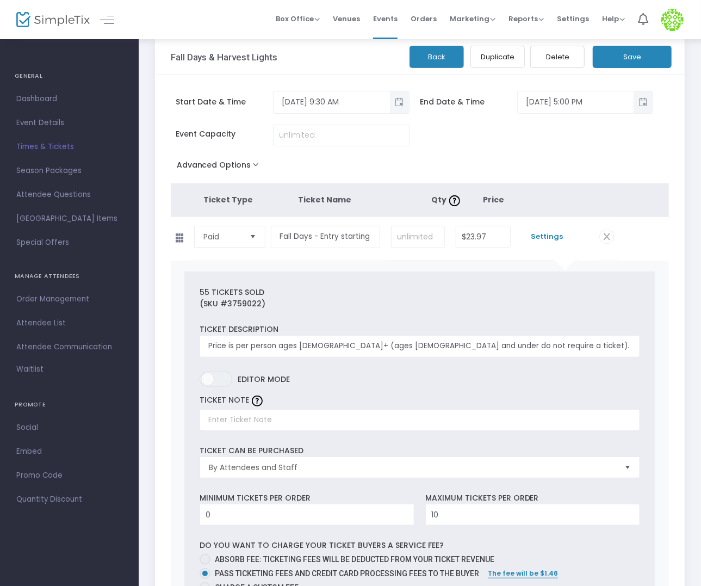
scroll to position [14, 0]
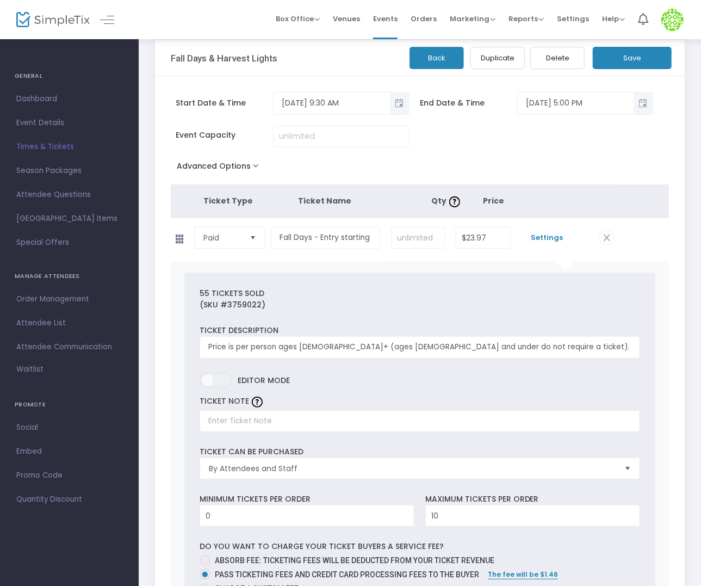
click at [454, 65] on button "Back" at bounding box center [437, 58] width 54 height 22
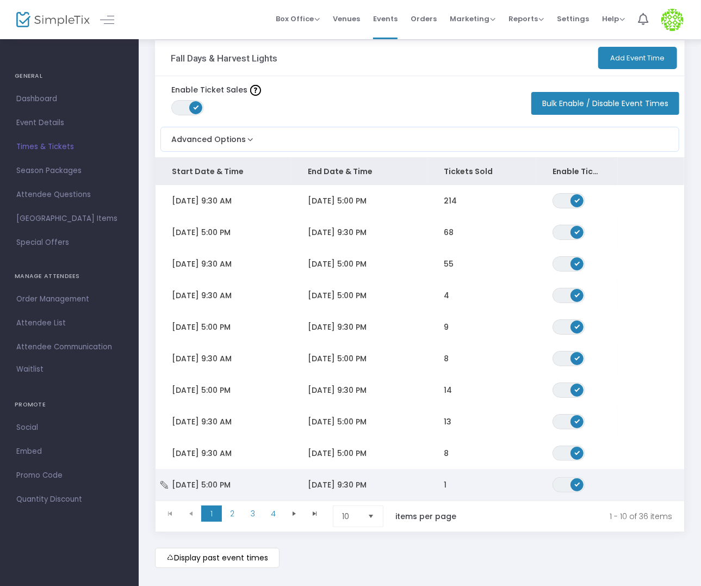
click at [419, 486] on td "[DATE] 9:30 PM" at bounding box center [360, 485] width 136 height 32
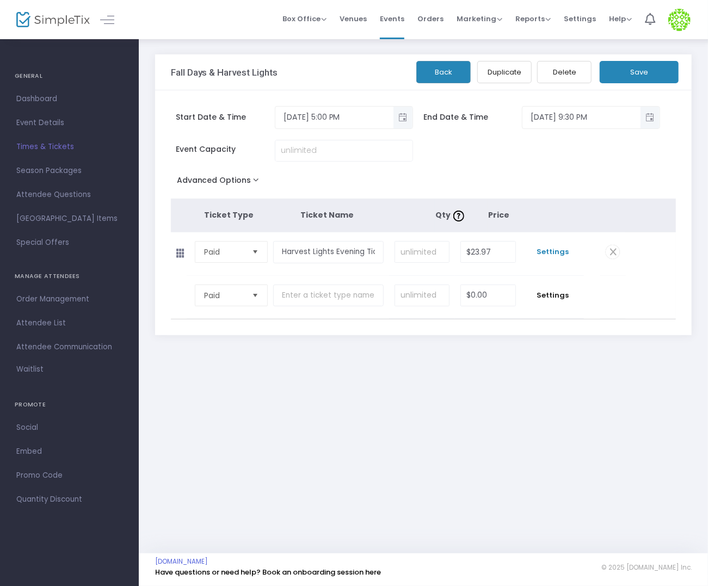
click at [541, 248] on span "Settings" at bounding box center [553, 251] width 52 height 11
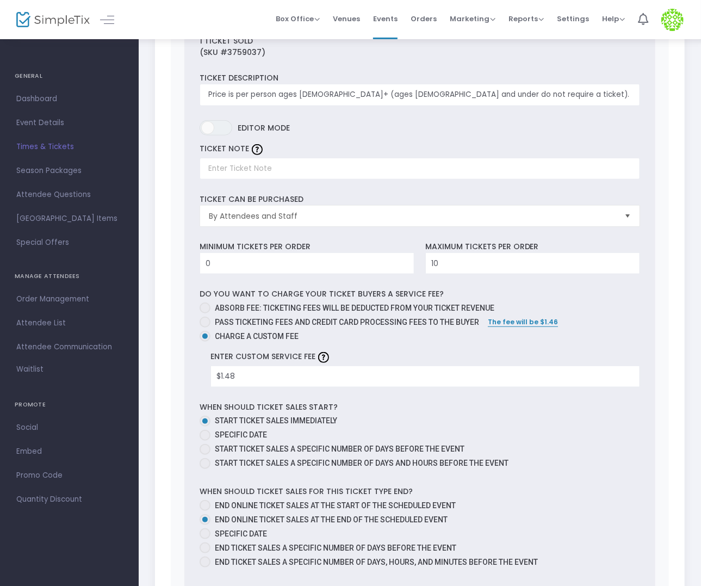
scroll to position [283, 0]
